Goal: Find contact information: Find contact information

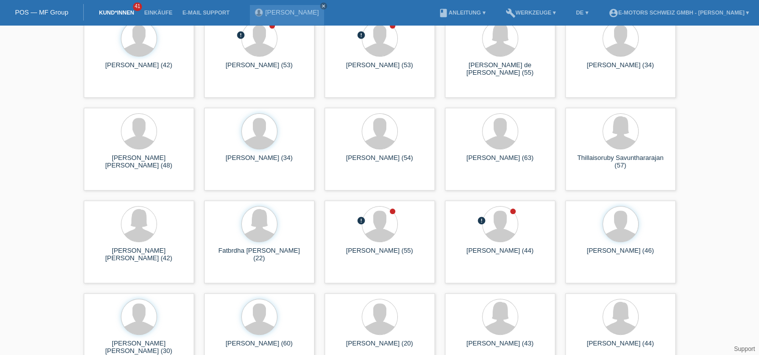
scroll to position [170, 0]
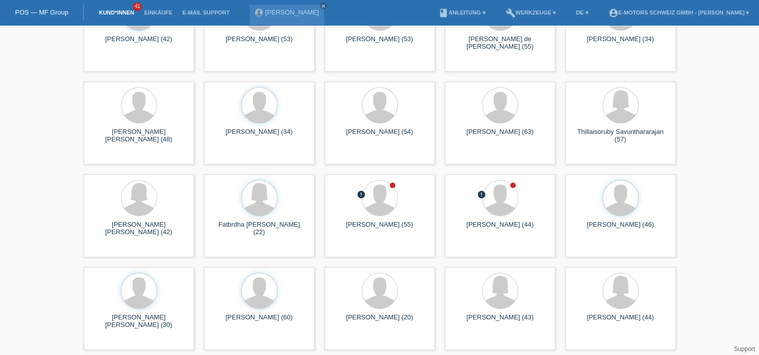
click at [743, 347] on link "Support" at bounding box center [744, 349] width 21 height 7
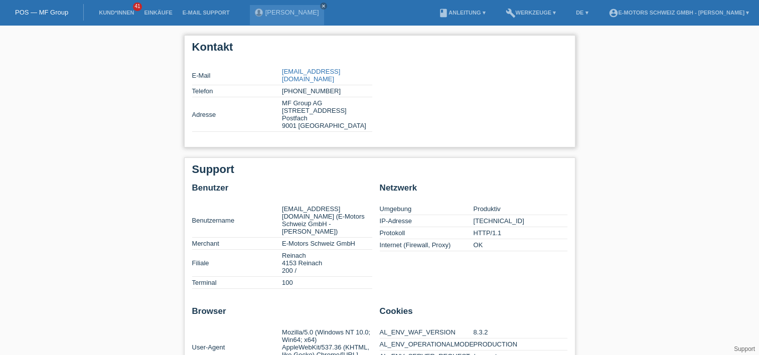
click at [314, 69] on link "[EMAIL_ADDRESS][DOMAIN_NAME]" at bounding box center [311, 75] width 58 height 15
copy tr "partner@mfgroup.ch"
drag, startPoint x: 345, startPoint y: 72, endPoint x: 279, endPoint y: 74, distance: 65.8
click at [279, 74] on tr "E-Mail partner@mfgroup.ch" at bounding box center [282, 76] width 180 height 20
copy tr "partner@mfgroup.ch"
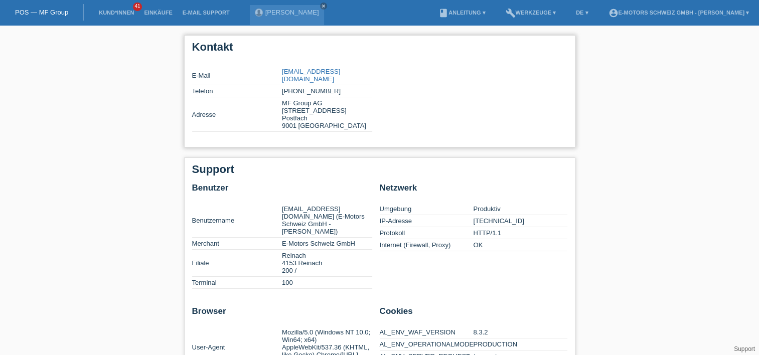
click at [407, 96] on div "E-Mail partner@mfgroup.ch Telefon +41 58 806 06 31 Adresse MF Group AG Kornhaus…" at bounding box center [379, 101] width 375 height 81
drag, startPoint x: 353, startPoint y: 71, endPoint x: 279, endPoint y: 70, distance: 73.8
click at [279, 70] on tr "E-Mail partner@mfgroup.ch" at bounding box center [282, 76] width 180 height 20
copy tr "partner@mfgroup.ch"
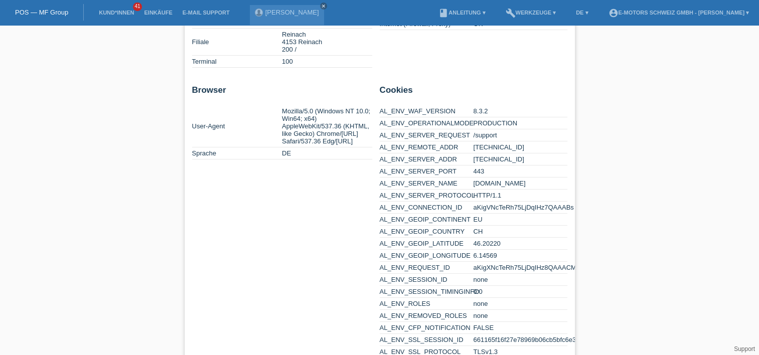
scroll to position [260, 0]
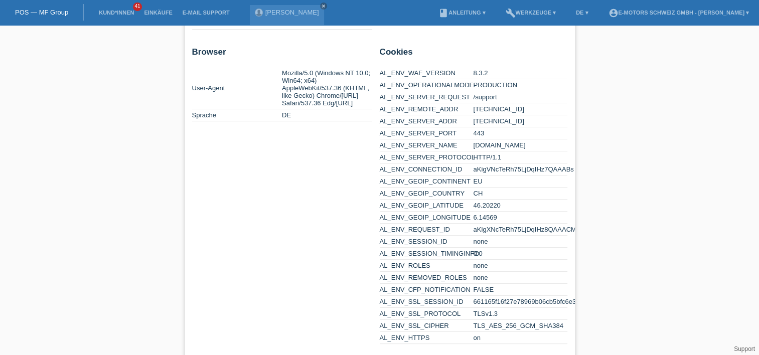
click at [742, 352] on div "Support" at bounding box center [744, 349] width 21 height 8
click at [744, 347] on link "Support" at bounding box center [744, 349] width 21 height 7
